Goal: Communication & Community: Answer question/provide support

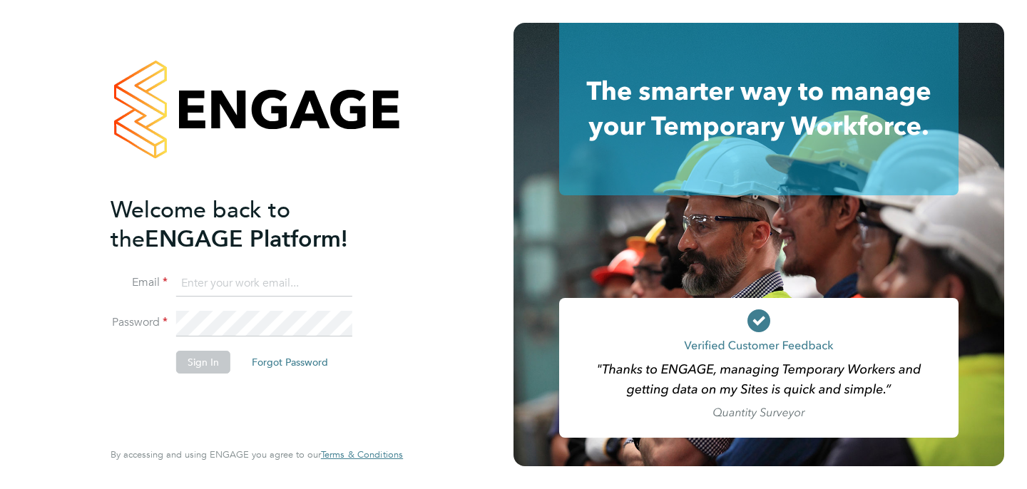
click at [200, 278] on input at bounding box center [264, 284] width 176 height 26
type input "emma.wood1@ncclondon.ac.uk"
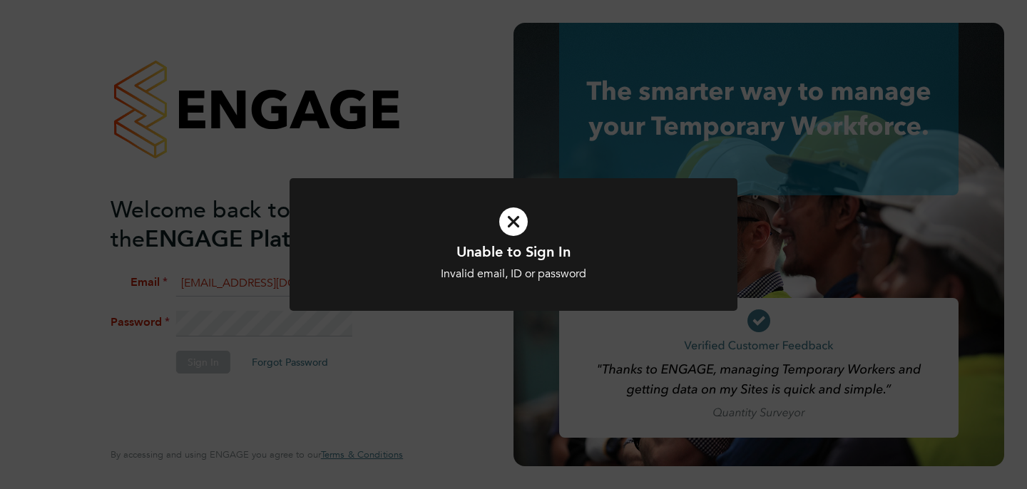
click at [510, 230] on icon at bounding box center [513, 222] width 371 height 56
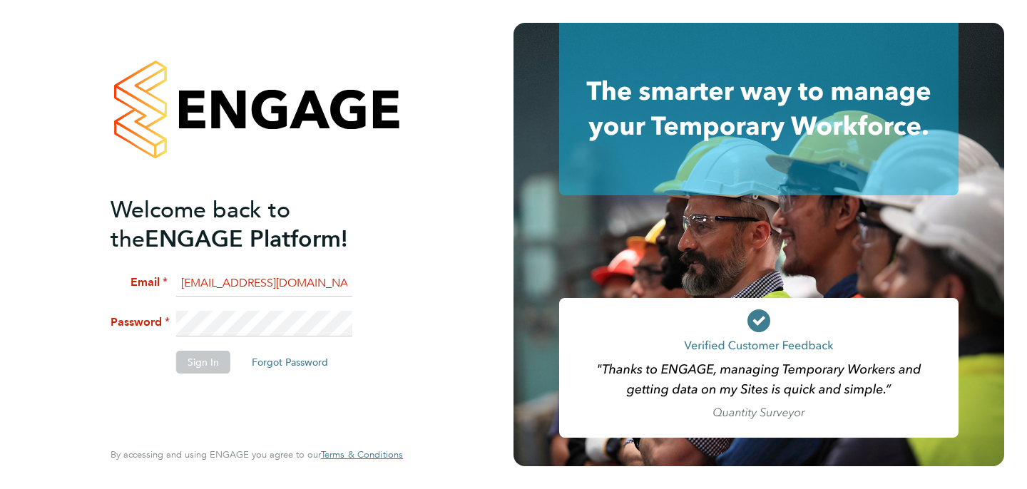
click at [157, 317] on li "Password" at bounding box center [250, 331] width 278 height 40
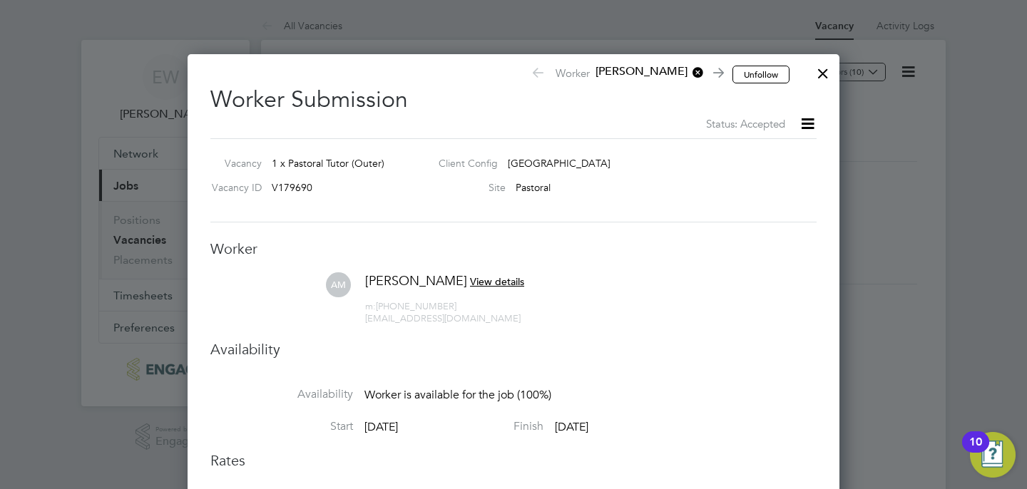
click at [825, 74] on div at bounding box center [824, 70] width 26 height 26
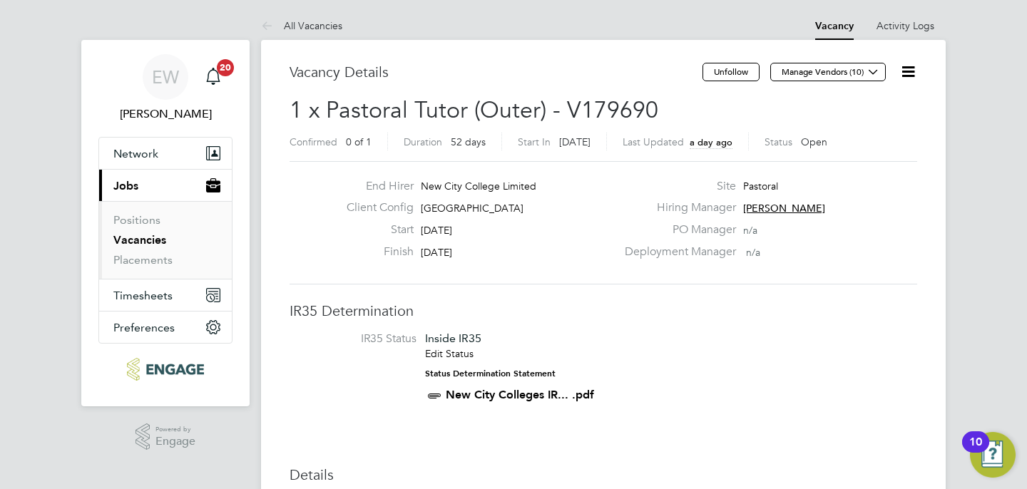
click at [130, 240] on link "Vacancies" at bounding box center [139, 240] width 53 height 14
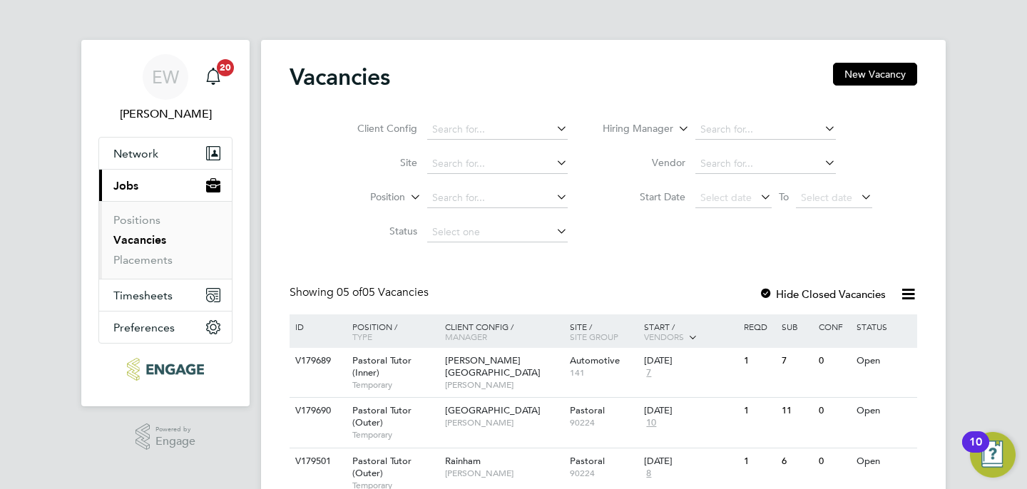
click at [624, 288] on div "Showing 05 of 05 Vacancies Hide Closed Vacancies" at bounding box center [604, 299] width 628 height 29
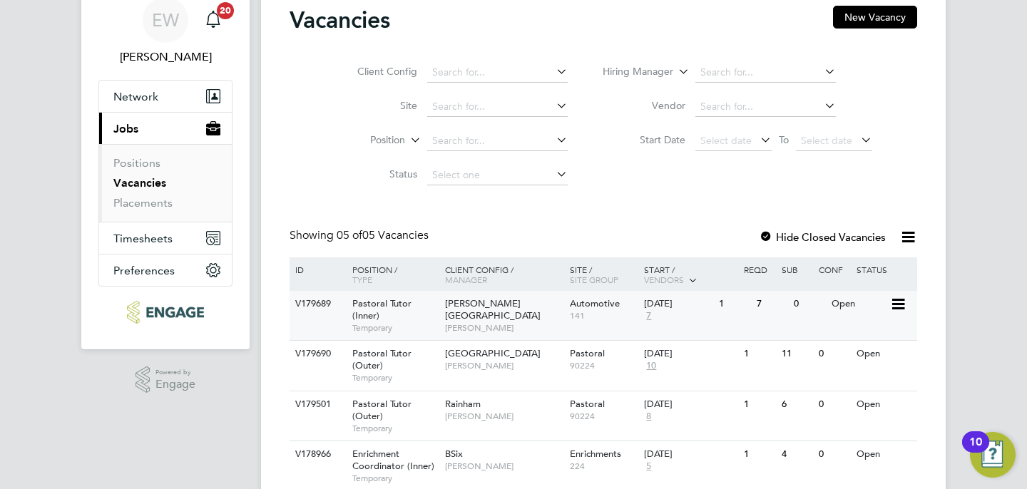
click at [383, 306] on span "Pastoral Tutor (Inner)" at bounding box center [381, 310] width 59 height 24
click at [481, 323] on span "[PERSON_NAME]" at bounding box center [504, 328] width 118 height 11
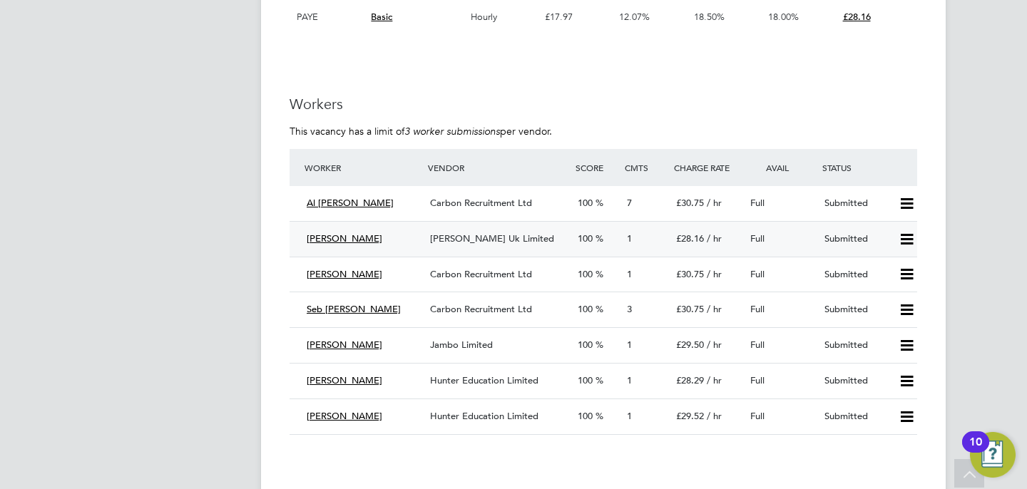
click at [479, 233] on span "[PERSON_NAME] Uk Limited" at bounding box center [492, 239] width 124 height 12
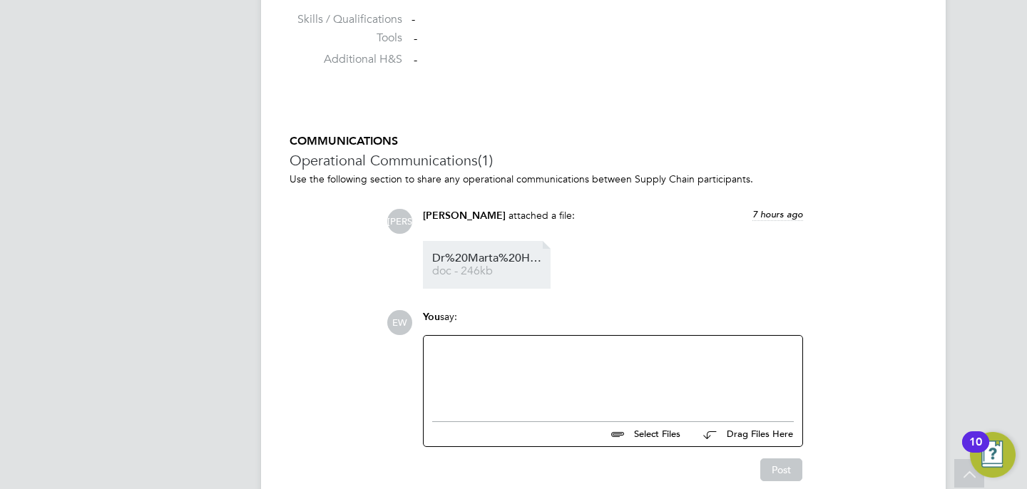
click at [495, 277] on span "doc - 246kb" at bounding box center [489, 271] width 114 height 11
click at [680, 272] on ul "Dr%20Marta%20Hawkins%20%20Teacher%20and%20Educator%202025%20August doc - 246kb" at bounding box center [613, 265] width 380 height 48
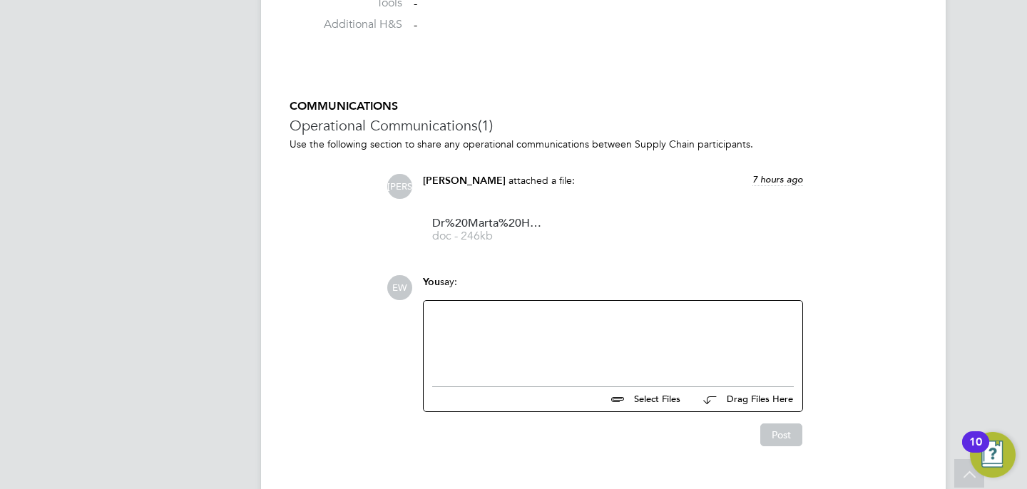
scroll to position [1256, 0]
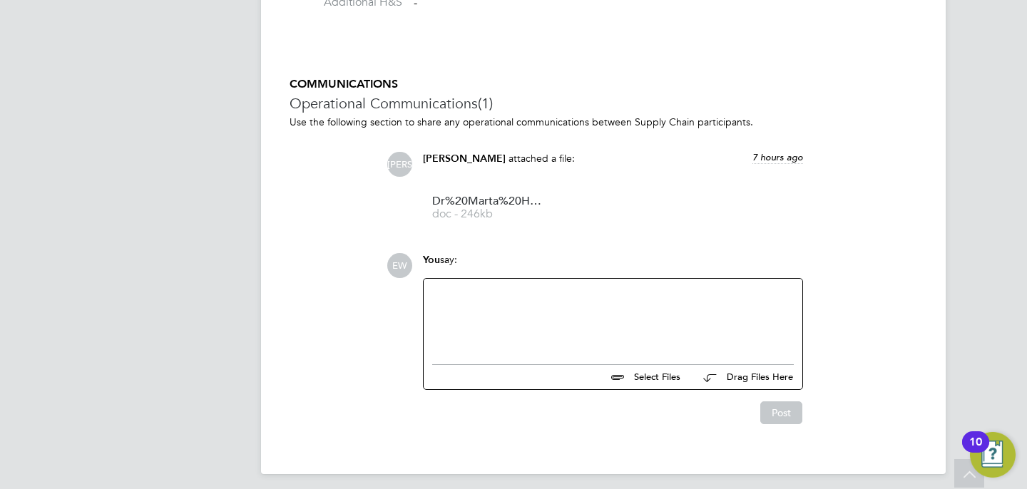
click at [546, 318] on div at bounding box center [613, 318] width 362 height 61
click at [898, 208] on div "JA Jerin Aktar attached a file: 7 hours ago Dr%20Marta%20Hawkins%20%20Teacher%2…" at bounding box center [652, 192] width 531 height 80
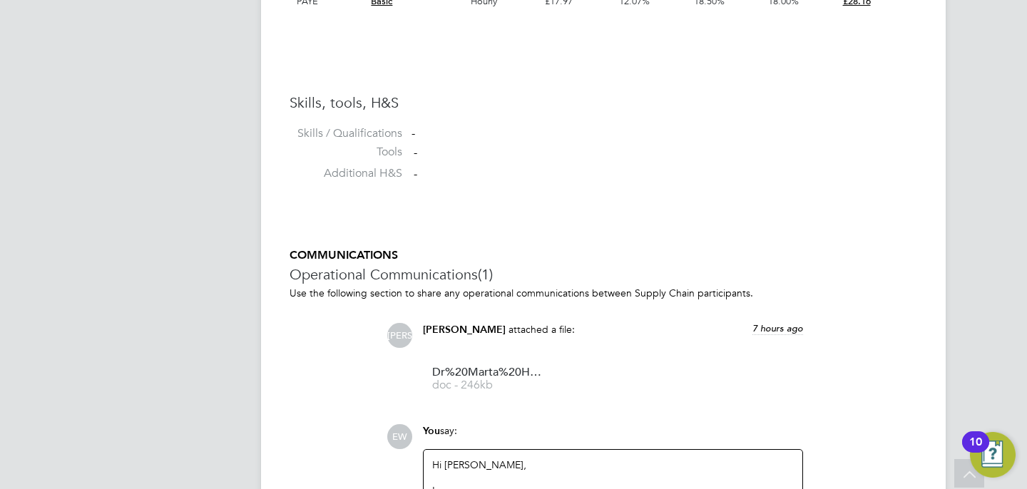
scroll to position [1113, 0]
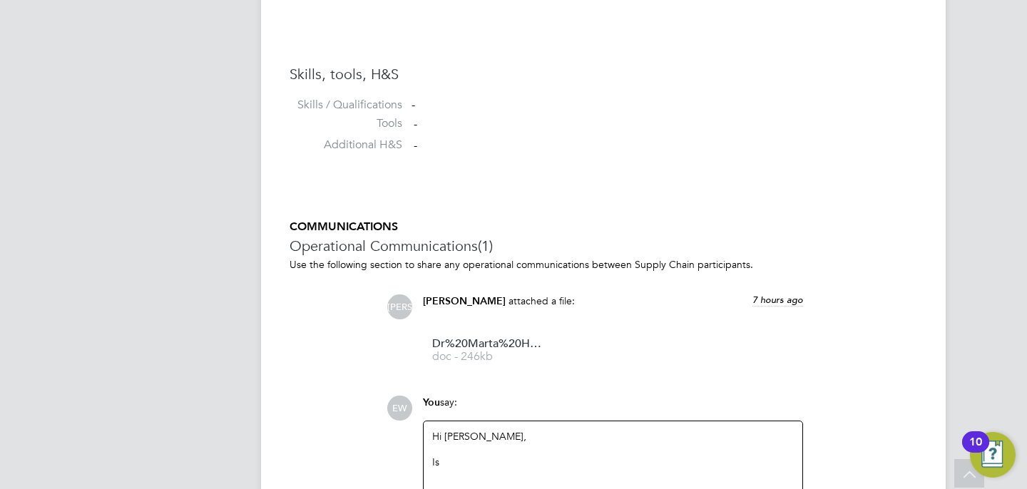
click at [519, 463] on div "Is" at bounding box center [613, 462] width 362 height 13
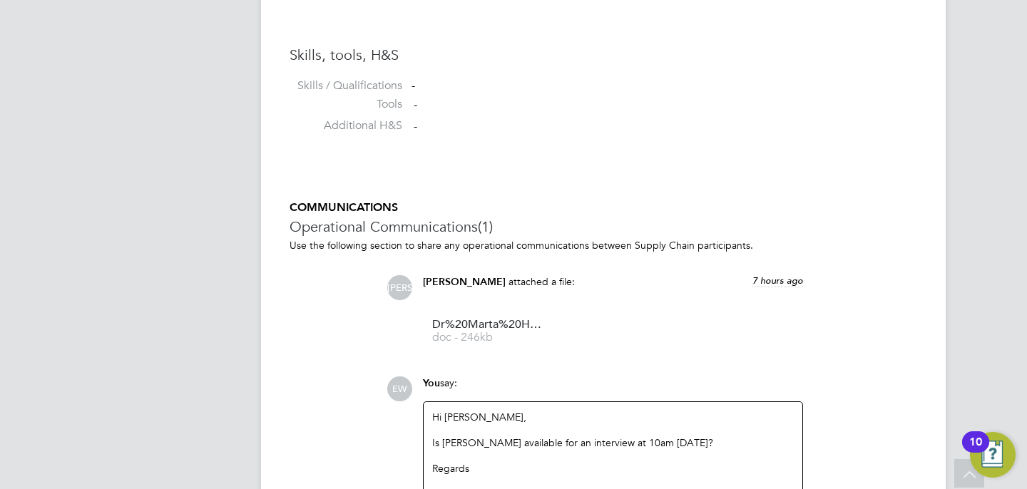
scroll to position [1145, 0]
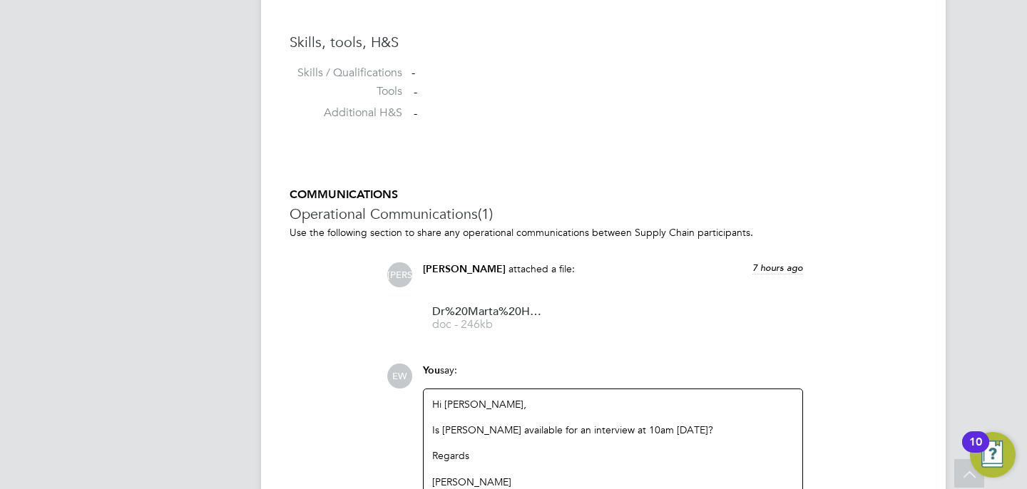
click at [745, 355] on div "COMMUNICATIONS Operational Communications (1) Use the following section to shar…" at bounding box center [604, 376] width 628 height 377
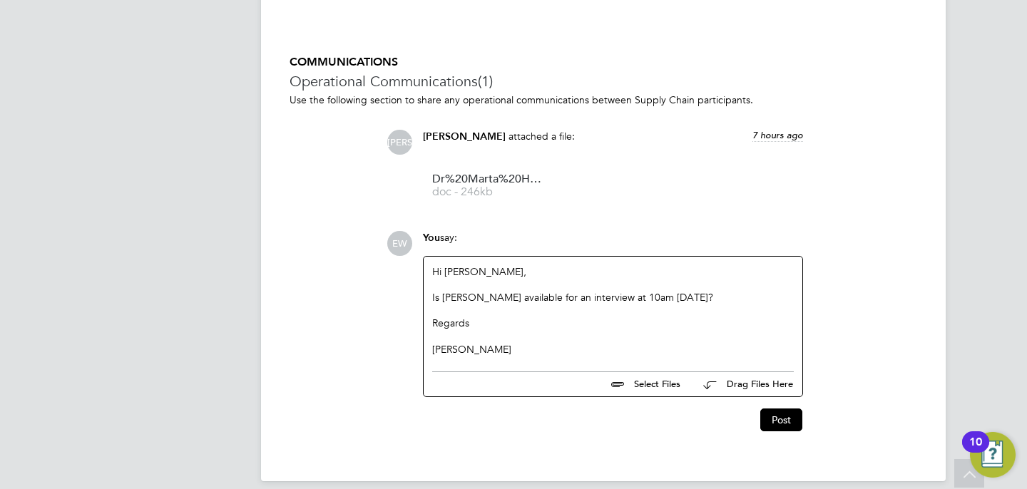
scroll to position [1294, 0]
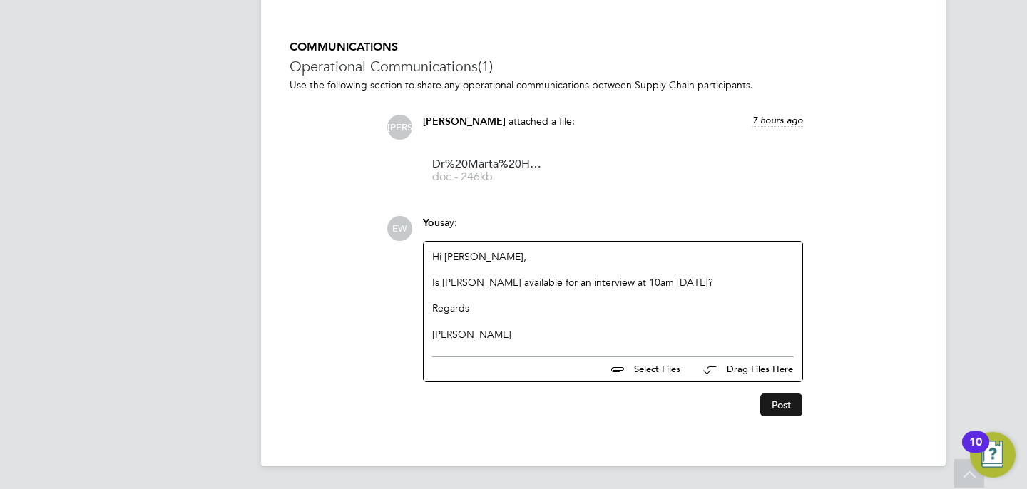
click at [787, 401] on button "Post" at bounding box center [782, 405] width 42 height 23
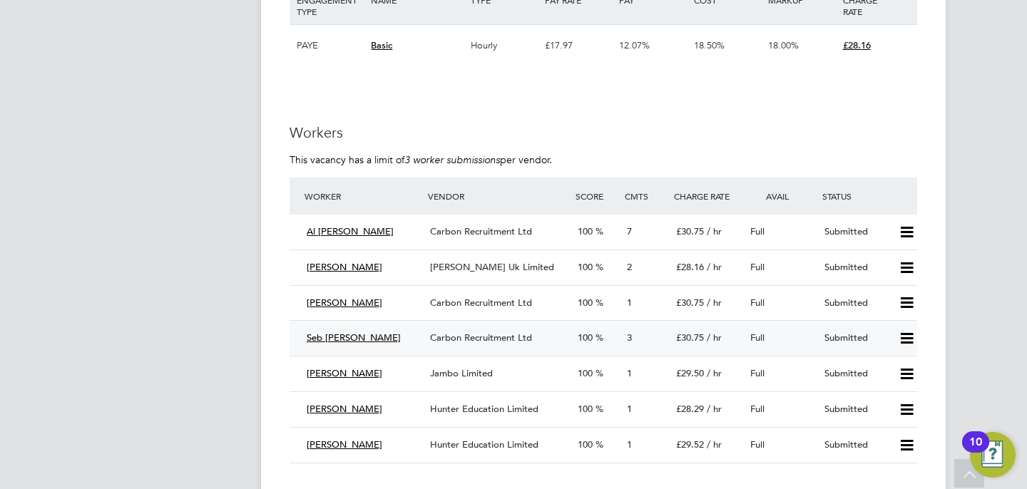
click at [478, 335] on span "Carbon Recruitment Ltd" at bounding box center [481, 338] width 102 height 12
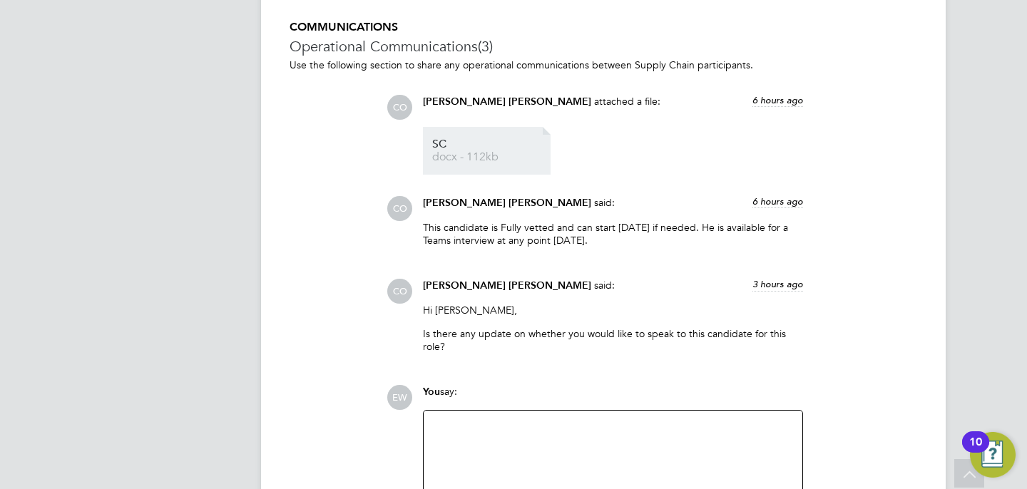
click at [454, 144] on span "SC" at bounding box center [489, 144] width 114 height 11
click at [514, 447] on div at bounding box center [613, 450] width 362 height 61
click at [910, 297] on div "CO Connor O'sullivan said: 3 hours ago Hi Emma, Is there any update on whether …" at bounding box center [652, 322] width 531 height 86
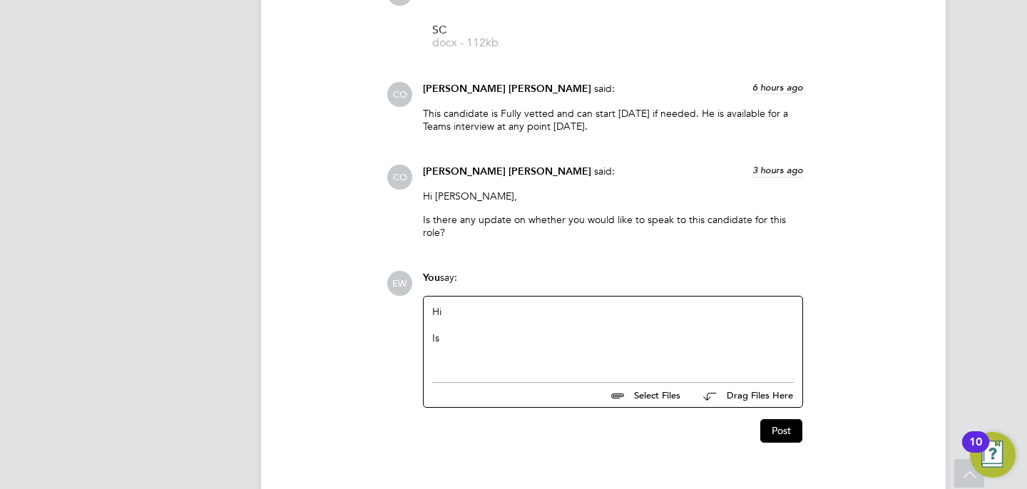
click at [519, 346] on div "Hi Is" at bounding box center [613, 335] width 362 height 61
drag, startPoint x: 706, startPoint y: 356, endPoint x: 403, endPoint y: 315, distance: 305.3
click at [403, 315] on div "EW You say: Hi Is Seb available for an interview tomorrow at 10:30? Select File…" at bounding box center [652, 356] width 531 height 171
copy div "Hi Is Seb available for an interview tomorrow at 10:30?"
click at [798, 429] on button "Post" at bounding box center [782, 431] width 42 height 23
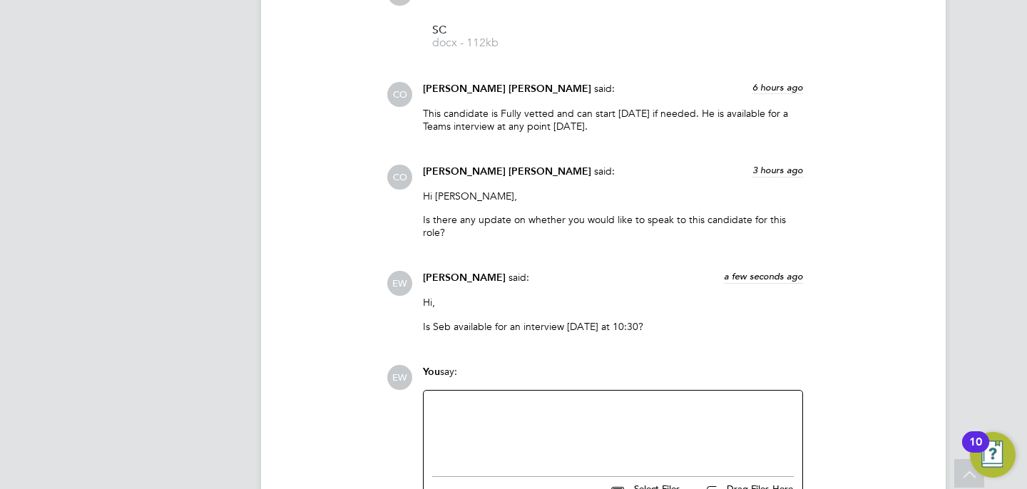
click at [726, 105] on div "Connor O'sullivan said: 6 hours ago" at bounding box center [613, 94] width 380 height 25
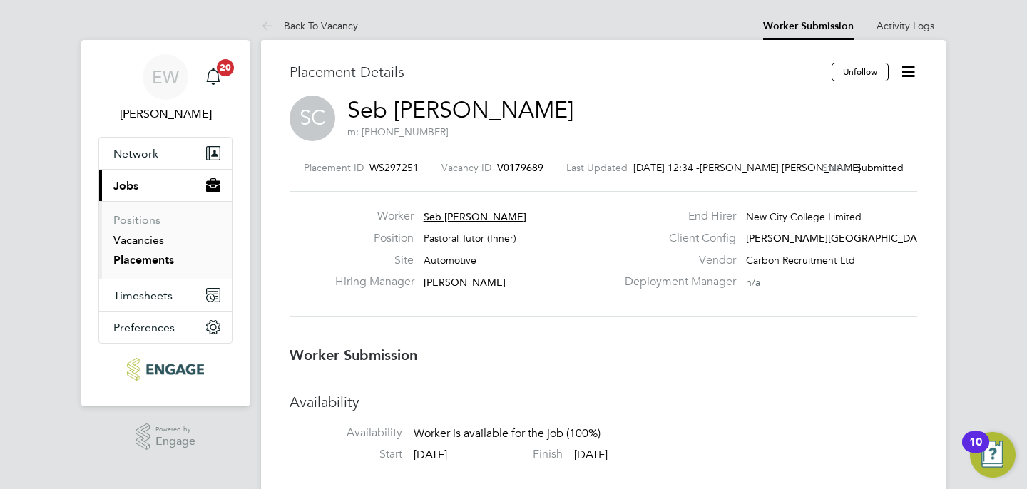
click at [138, 245] on link "Vacancies" at bounding box center [138, 240] width 51 height 14
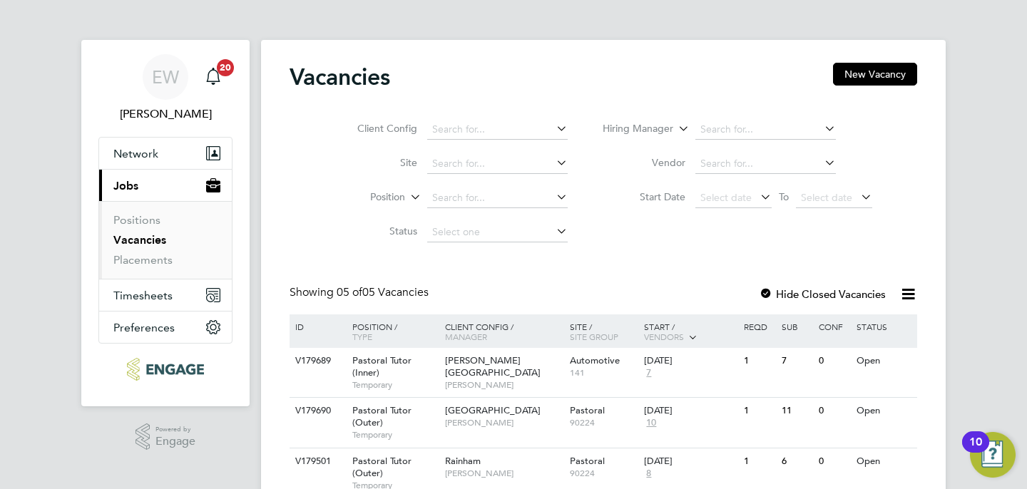
click at [684, 278] on div "Vacancies New Vacancy Client Config Site Position Status Hiring Manager Vendor …" at bounding box center [604, 331] width 628 height 537
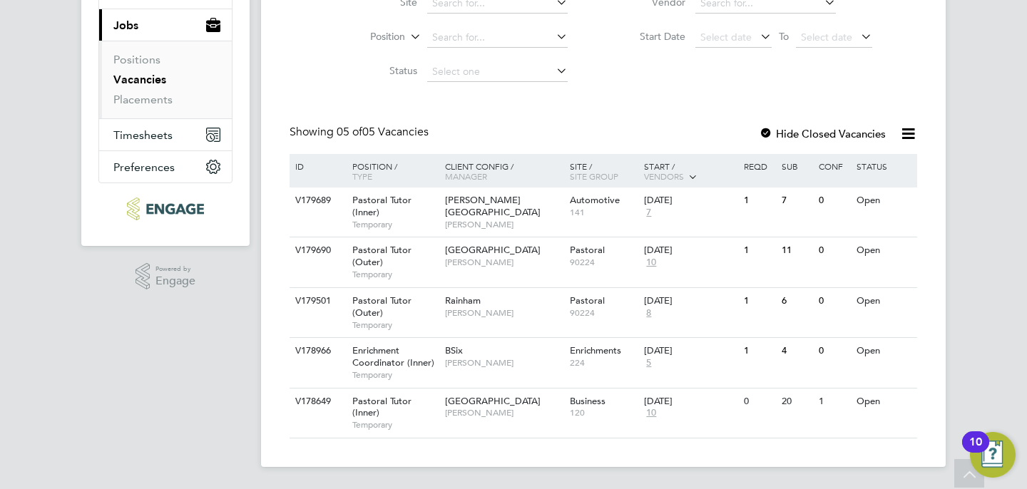
scroll to position [161, 0]
click at [513, 409] on span "[PERSON_NAME]" at bounding box center [504, 412] width 118 height 11
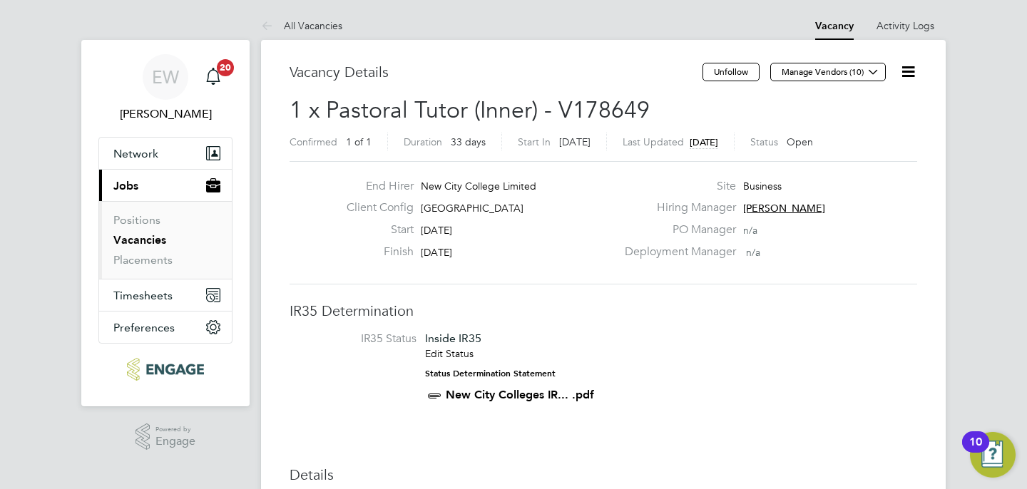
click at [626, 315] on h3 "IR35 Determination" at bounding box center [604, 311] width 628 height 19
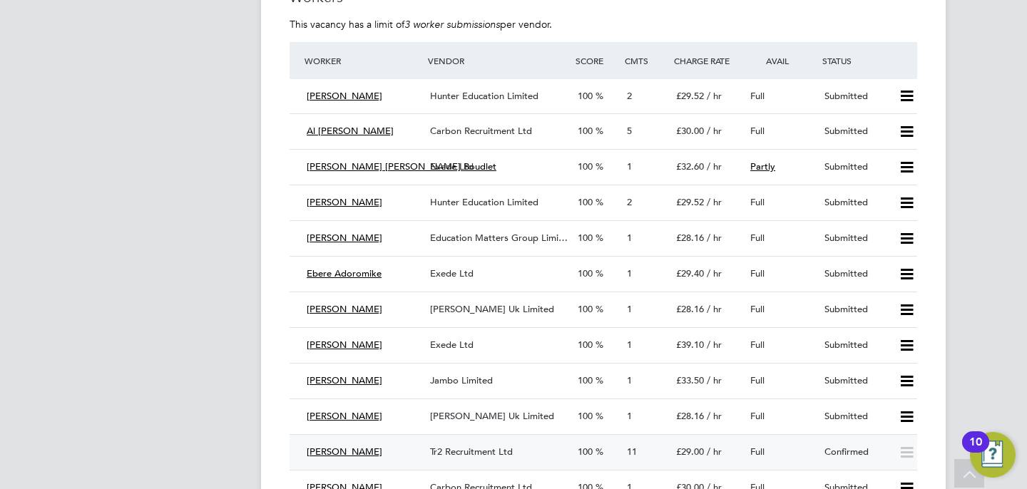
click at [483, 452] on span "Tr2 Recruitment Ltd" at bounding box center [471, 452] width 83 height 12
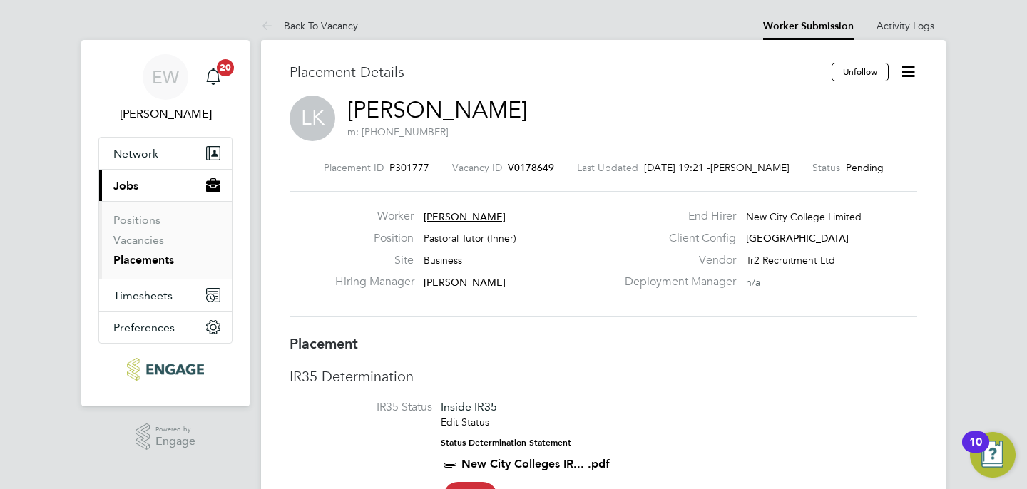
click at [783, 342] on h3 "Placement" at bounding box center [604, 344] width 628 height 19
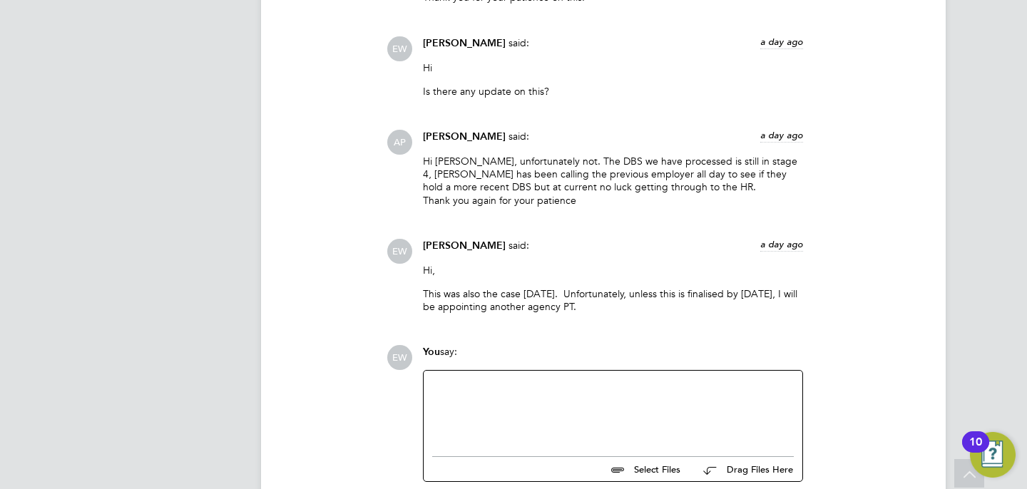
click at [662, 380] on div at bounding box center [613, 410] width 362 height 61
click at [863, 239] on div "EW Emma Wood said: a day ago Hi, This was also the case yesterday. Unfortunatel…" at bounding box center [652, 282] width 531 height 86
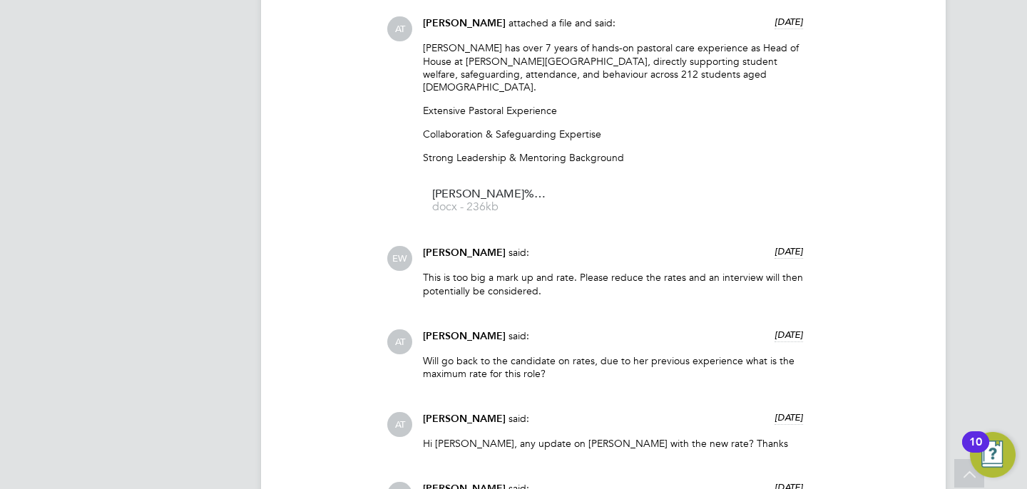
scroll to position [2198, 0]
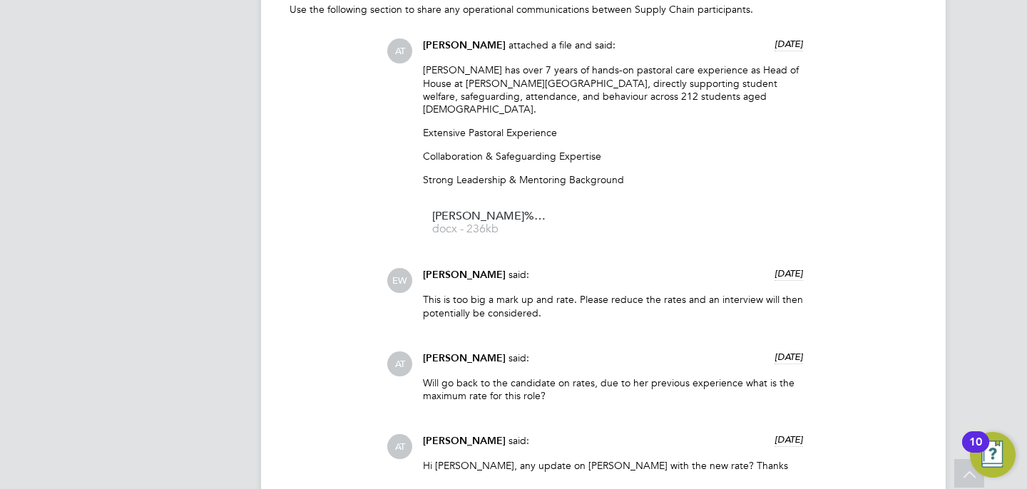
click at [881, 290] on div "EW Emma Wood said: 14 days ago This is too big a mark up and rate. Please reduc…" at bounding box center [652, 298] width 531 height 61
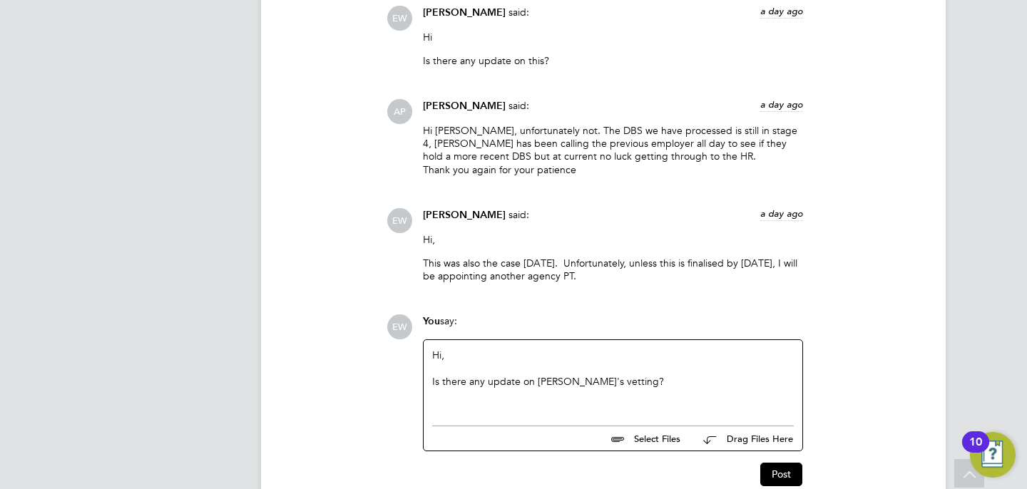
scroll to position [5226, 0]
click at [629, 348] on div "Hi, Is there any update on Liz's vetting?" at bounding box center [613, 378] width 362 height 61
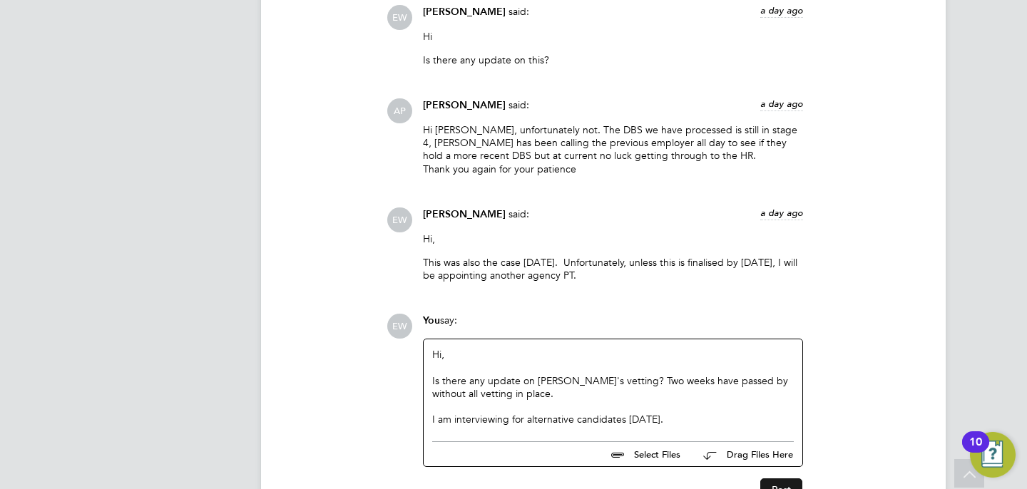
click at [778, 479] on button "Post" at bounding box center [782, 490] width 42 height 23
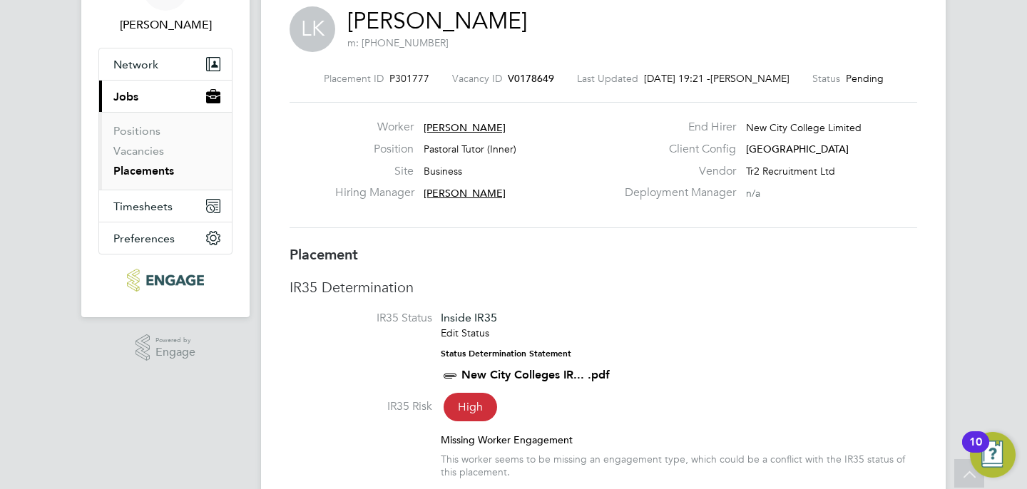
scroll to position [88, 0]
click at [133, 149] on link "Vacancies" at bounding box center [138, 152] width 51 height 14
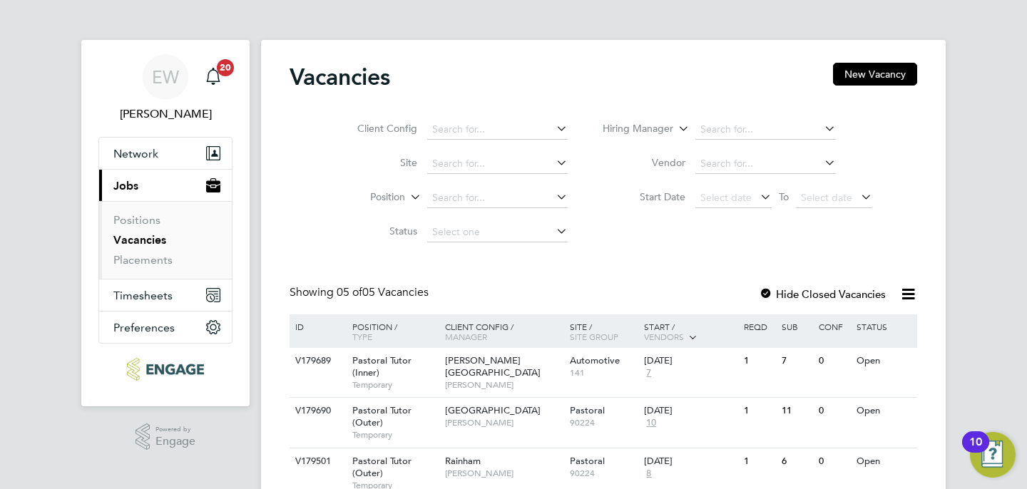
click at [649, 262] on div "Vacancies New Vacancy Client Config Site Position Status Hiring Manager Vendor …" at bounding box center [604, 331] width 628 height 537
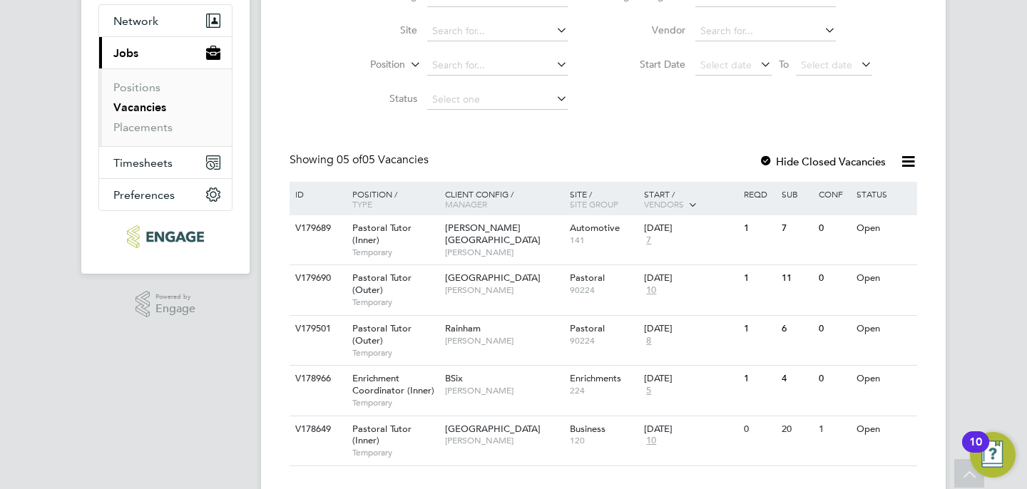
scroll to position [104, 0]
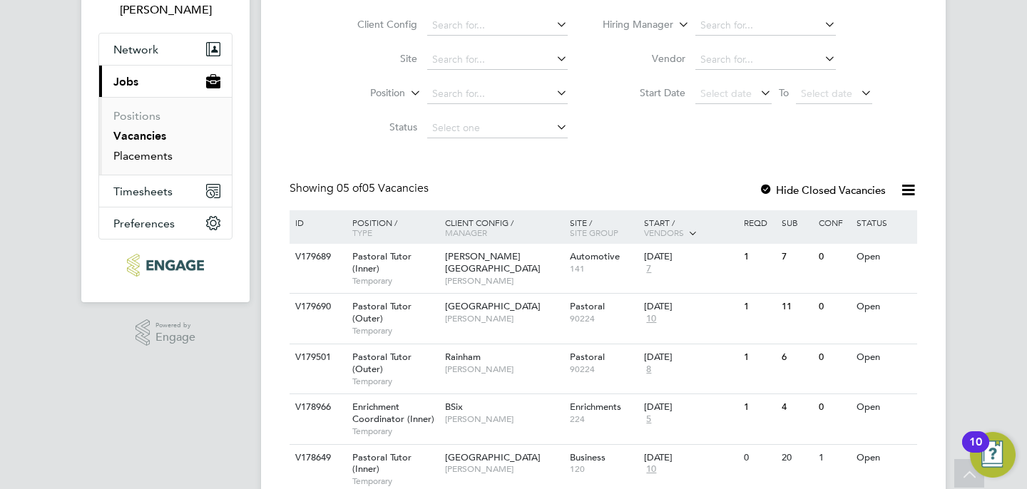
click at [148, 156] on link "Placements" at bounding box center [142, 156] width 59 height 14
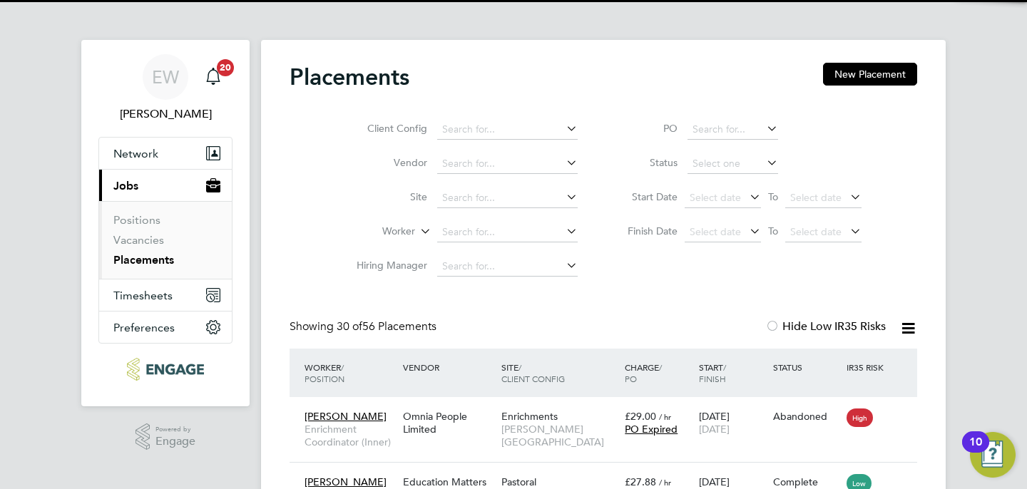
scroll to position [54, 124]
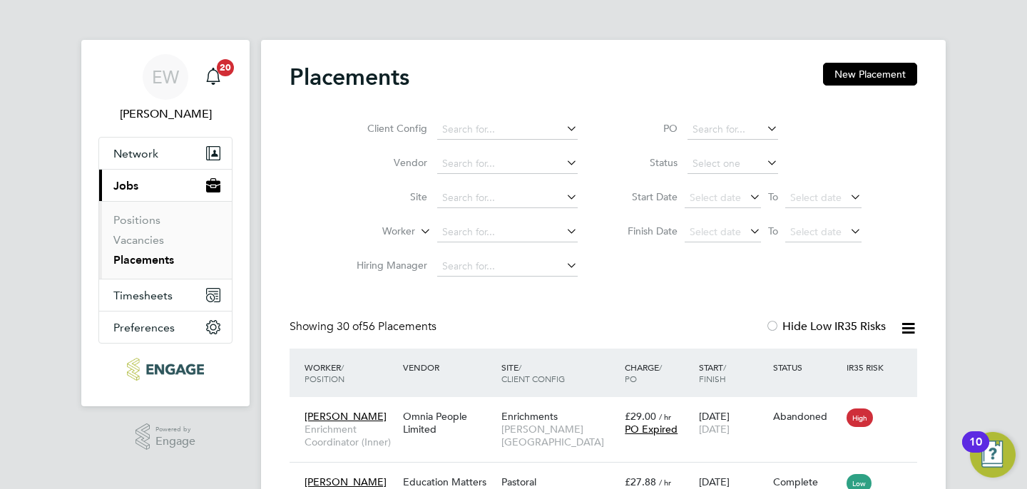
click at [709, 282] on div "Client Config Vendor Site Worker Hiring Manager PO Status Start Date Select dat…" at bounding box center [604, 195] width 628 height 178
click at [598, 274] on div "Client Config Vendor Site Worker Hiring Manager PO Status Start Date Select dat…" at bounding box center [604, 195] width 628 height 178
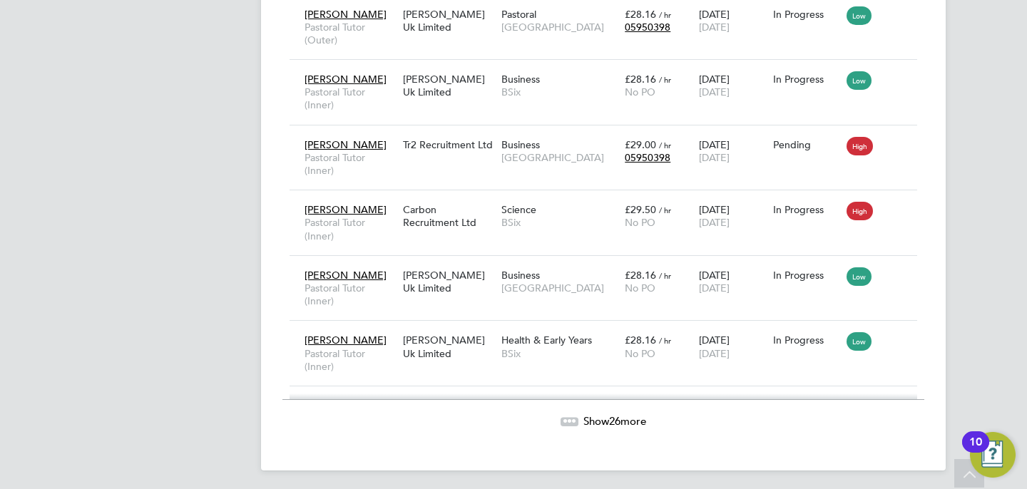
scroll to position [1975, 0]
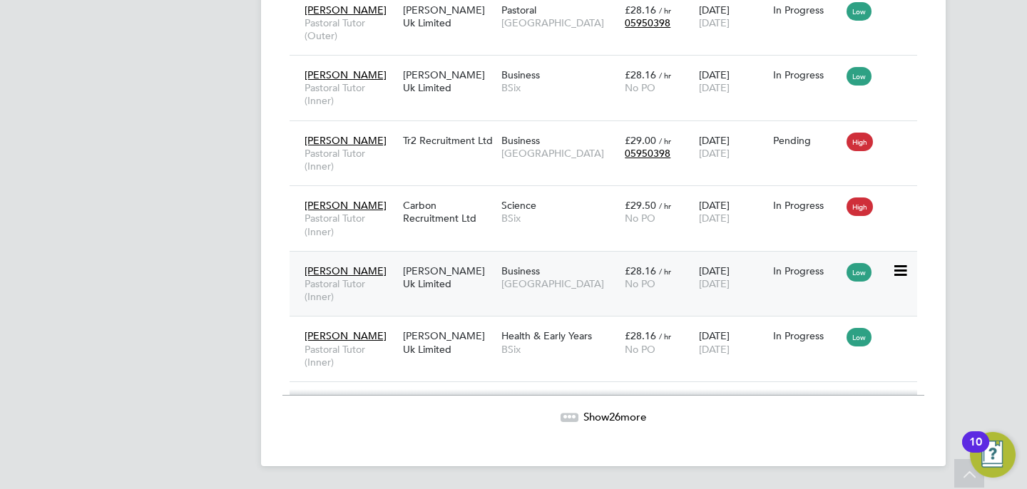
click at [539, 265] on span "Business" at bounding box center [521, 271] width 39 height 13
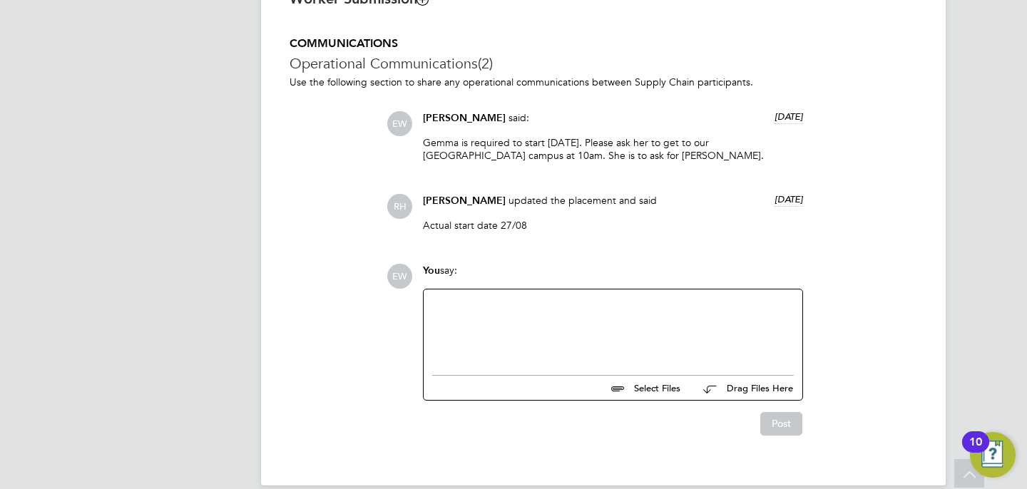
scroll to position [1219, 0]
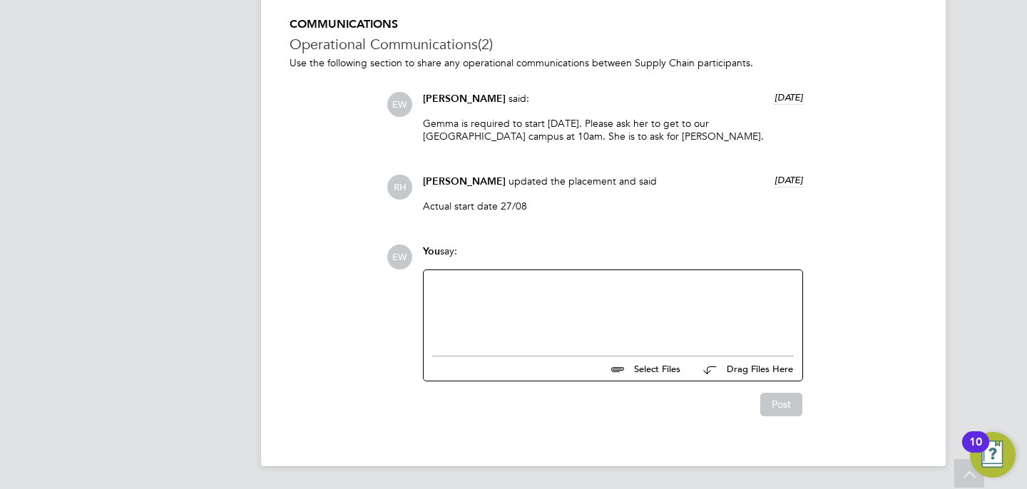
click at [471, 336] on div at bounding box center [613, 309] width 362 height 61
click at [849, 227] on div "COMMUNICATIONS Operational Communications (2) Use the following section to shar…" at bounding box center [604, 217] width 628 height 400
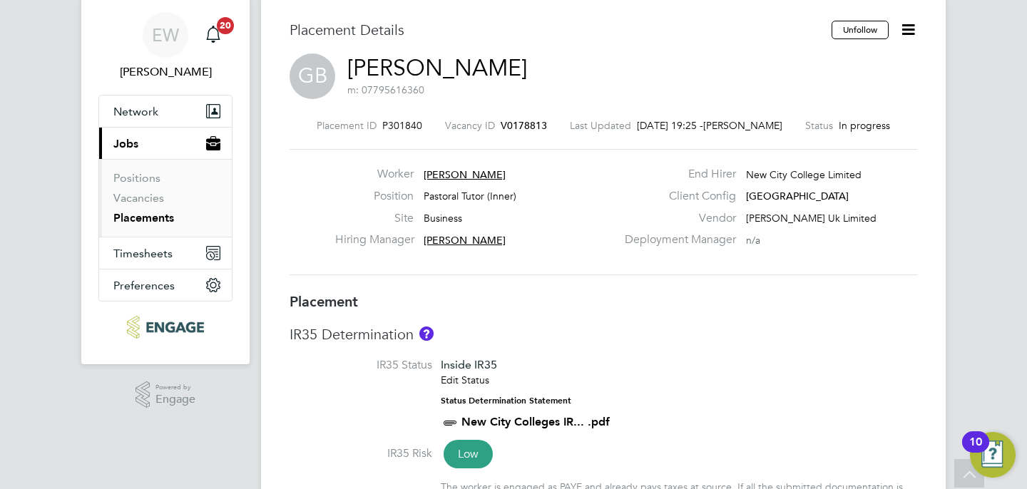
scroll to position [11, 0]
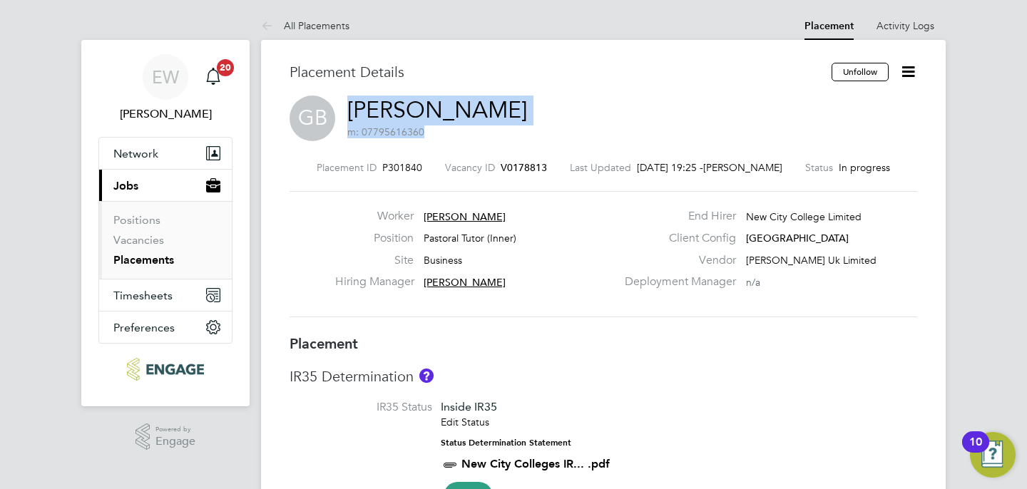
drag, startPoint x: 509, startPoint y: 104, endPoint x: 347, endPoint y: 108, distance: 162.0
click at [347, 108] on div "GB Gemma Busari m: 07795616360" at bounding box center [604, 120] width 628 height 49
click at [484, 122] on link "[PERSON_NAME]" at bounding box center [437, 110] width 180 height 28
